Goal: Find contact information: Find contact information

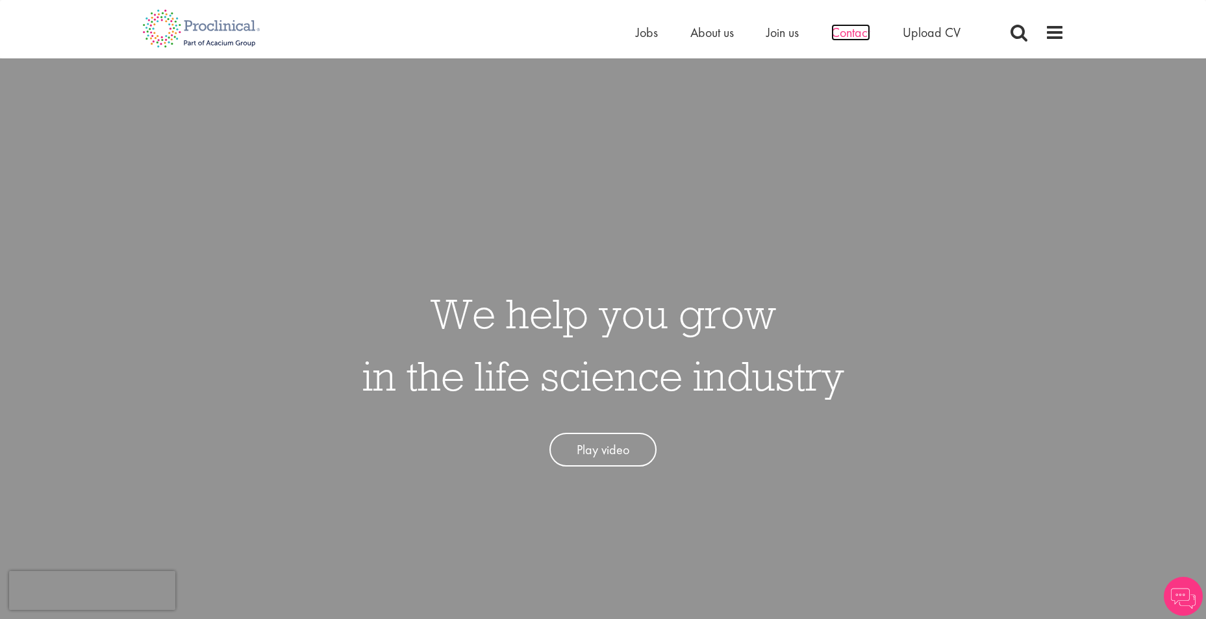
click at [843, 33] on span "Contact" at bounding box center [850, 32] width 39 height 17
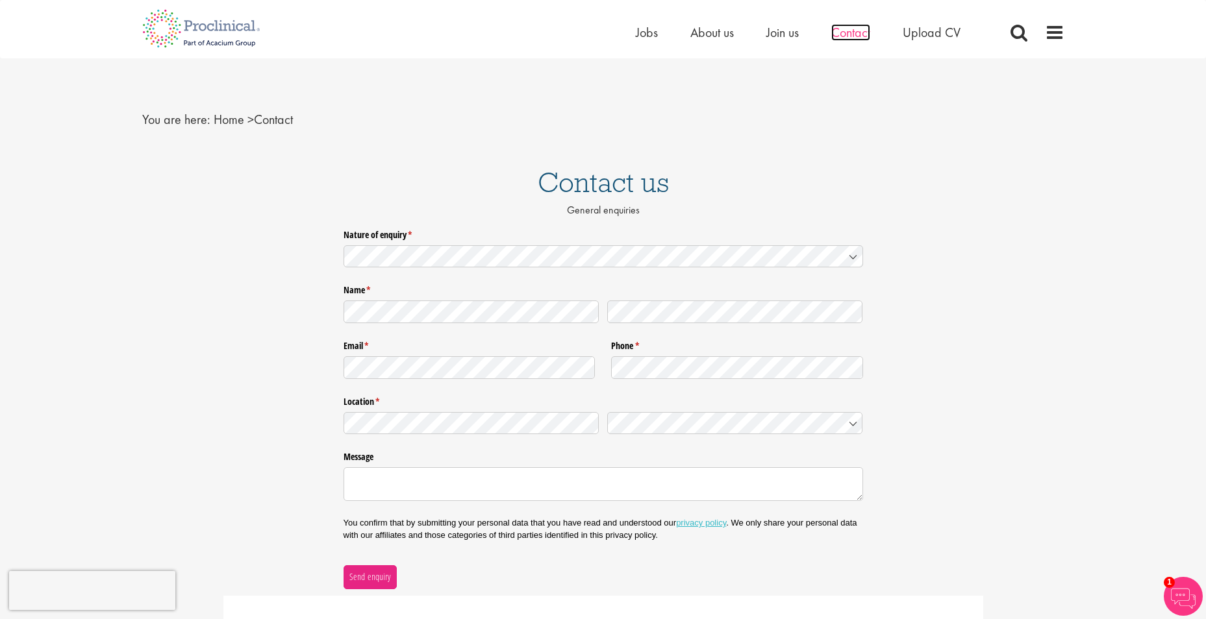
click at [856, 31] on span "Contact" at bounding box center [850, 32] width 39 height 17
click at [851, 32] on span "Contact" at bounding box center [850, 32] width 39 height 17
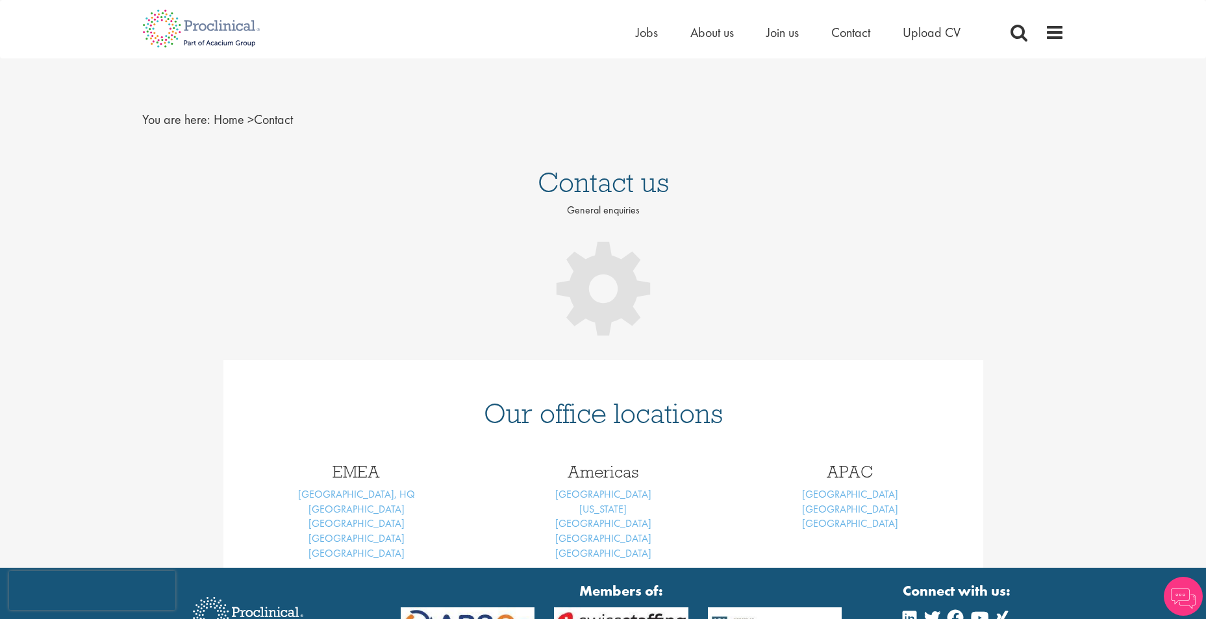
click at [603, 362] on div "Our office locations" at bounding box center [603, 405] width 760 height 90
click at [602, 359] on div "Contact us General enquiries Our office locations EMEA London, HQ Basel Brussel…" at bounding box center [603, 361] width 1206 height 413
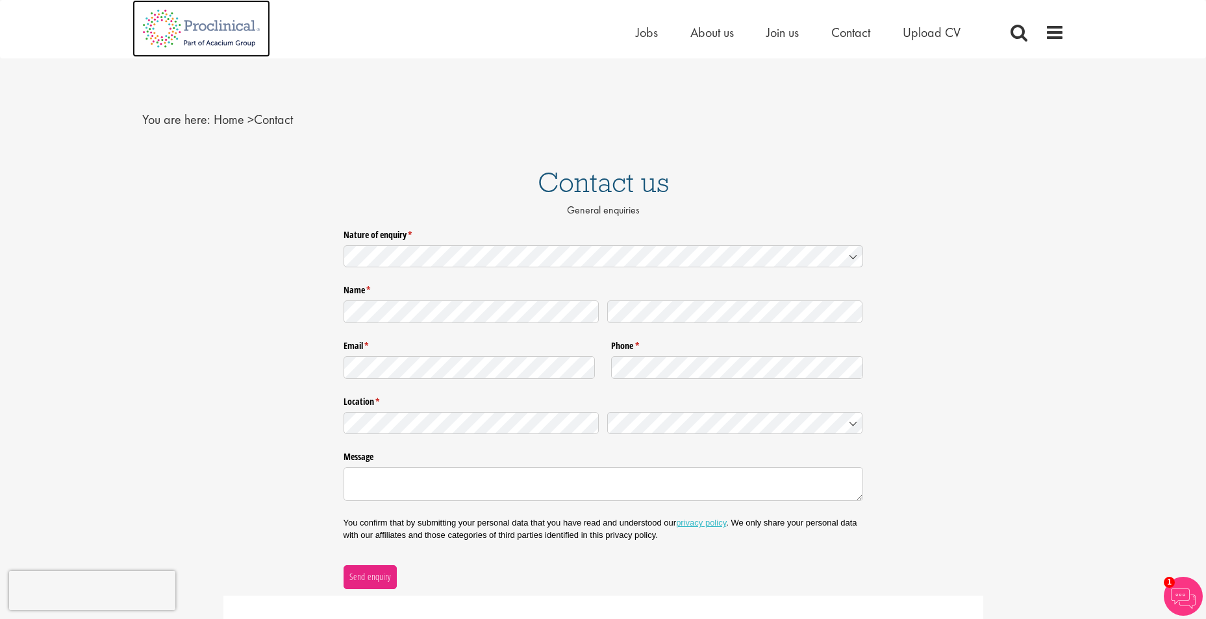
click at [221, 21] on img at bounding box center [201, 28] width 138 height 57
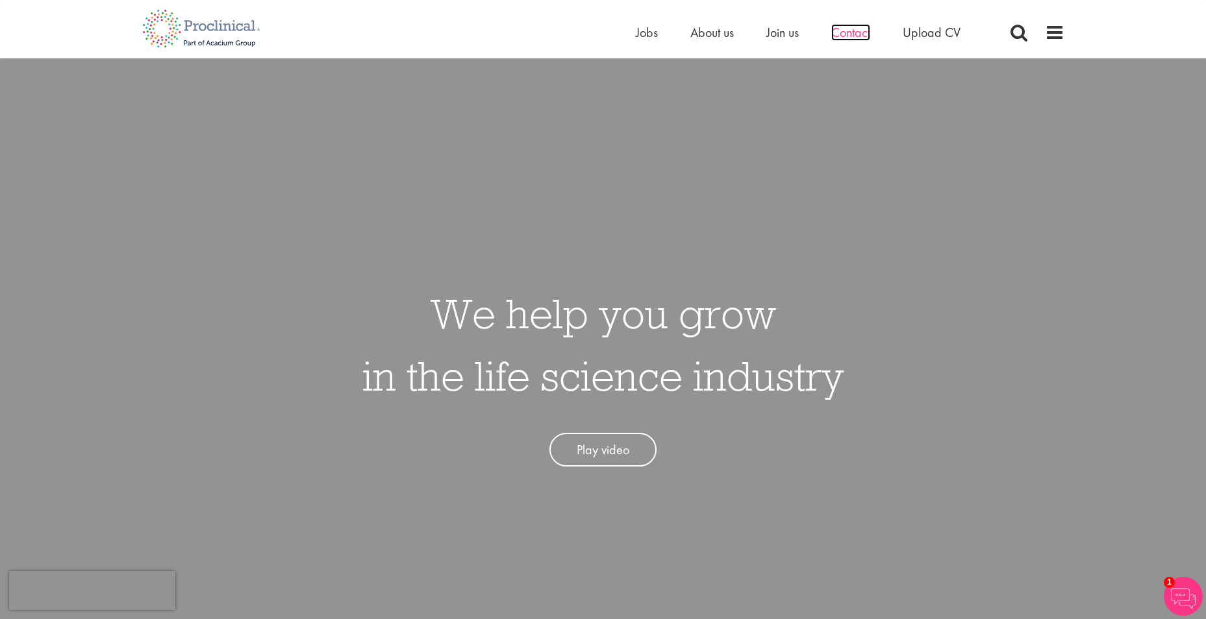
click at [851, 29] on span "Contact" at bounding box center [850, 32] width 39 height 17
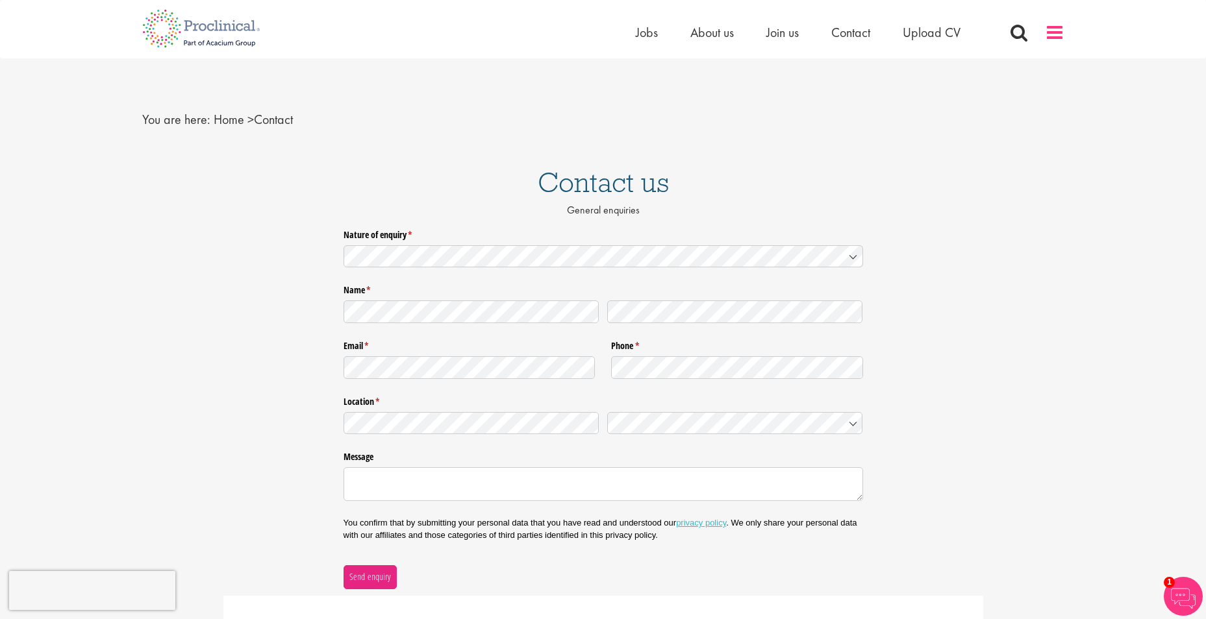
click at [1055, 29] on span at bounding box center [1054, 32] width 19 height 19
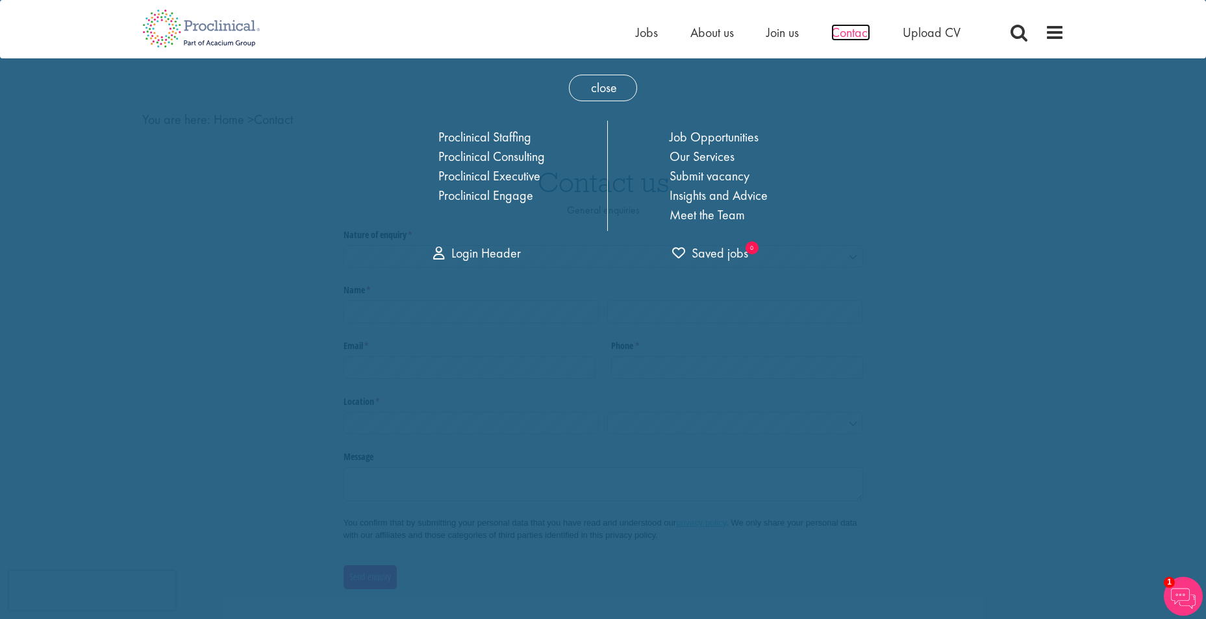
click at [858, 30] on span "Contact" at bounding box center [850, 32] width 39 height 17
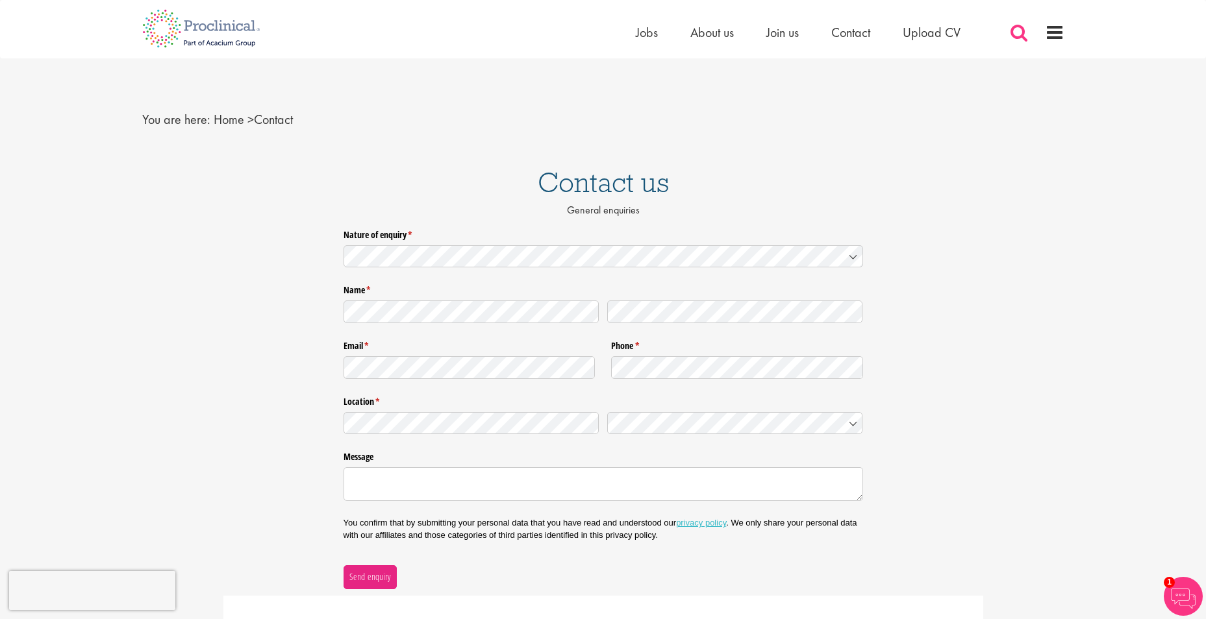
click at [1016, 32] on span at bounding box center [1018, 32] width 19 height 19
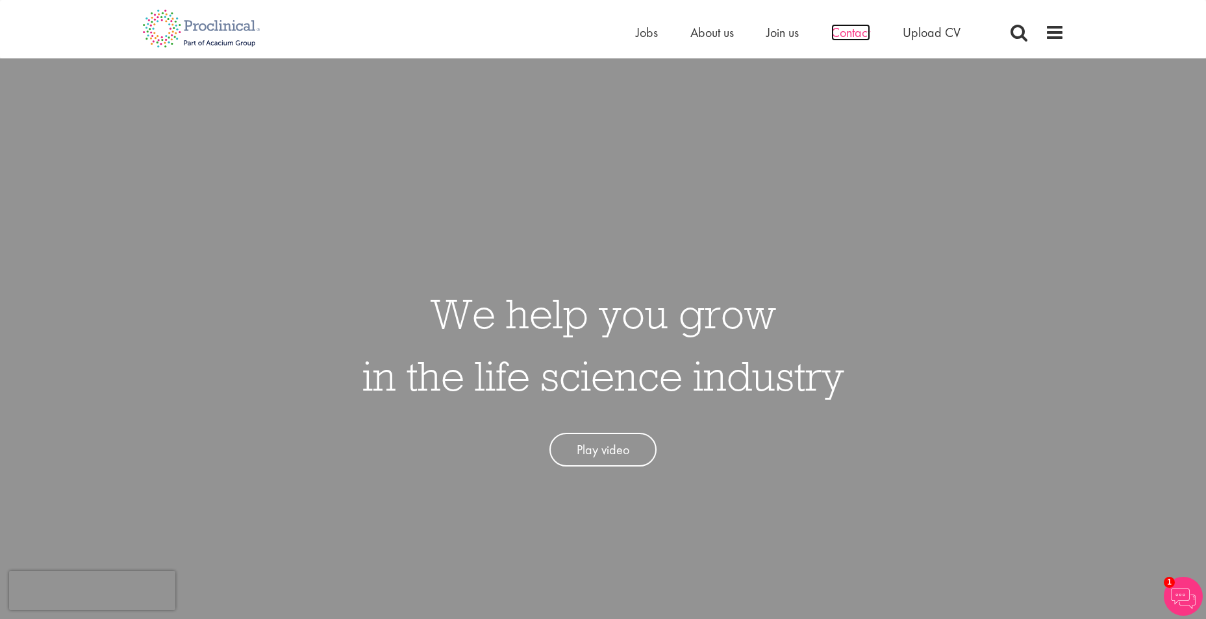
click at [856, 32] on span "Contact" at bounding box center [850, 32] width 39 height 17
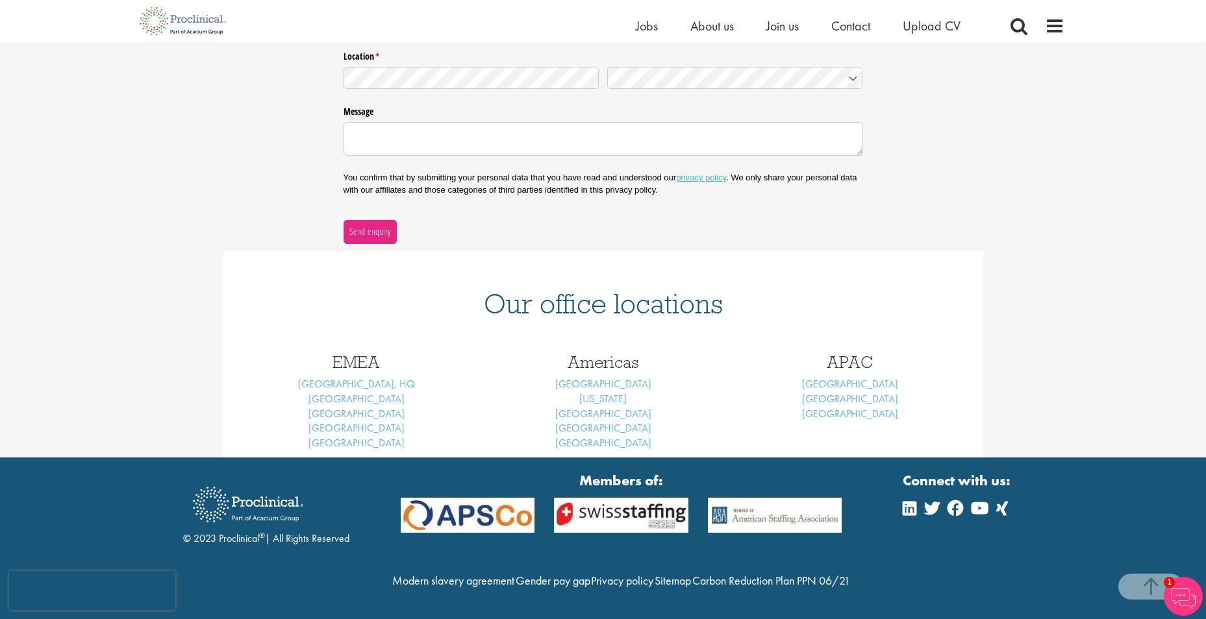
scroll to position [338, 0]
click at [605, 377] on link "[GEOGRAPHIC_DATA]" at bounding box center [603, 384] width 96 height 14
click at [606, 377] on link "[GEOGRAPHIC_DATA]" at bounding box center [603, 384] width 96 height 14
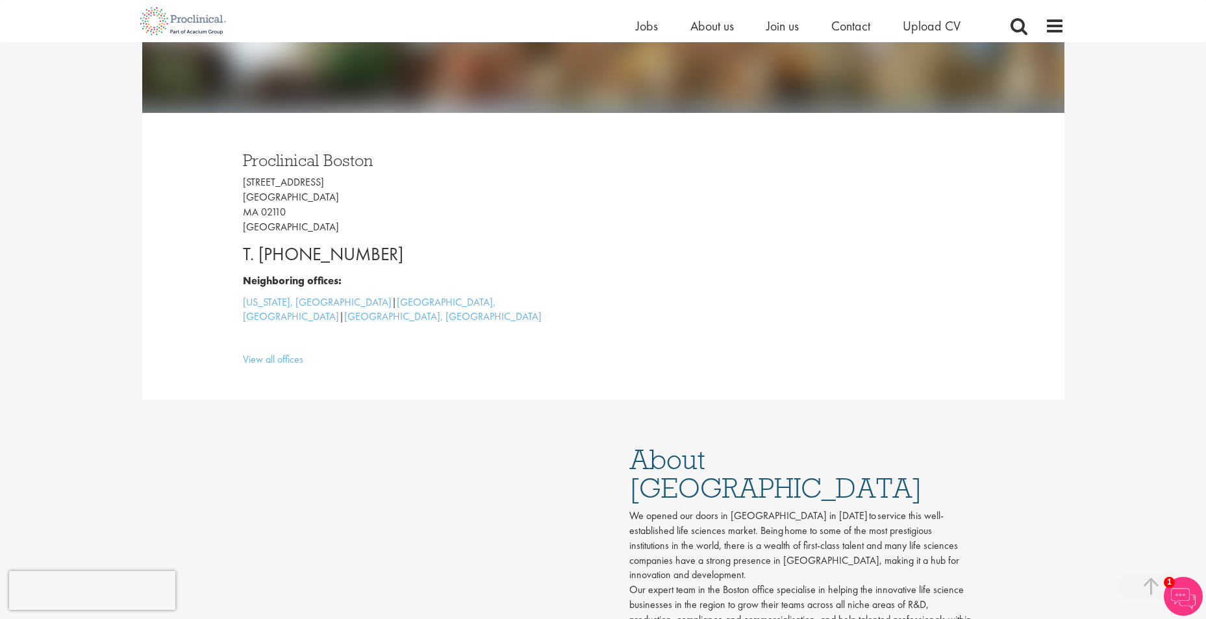
scroll to position [295, 0]
